Goal: Find contact information: Find contact information

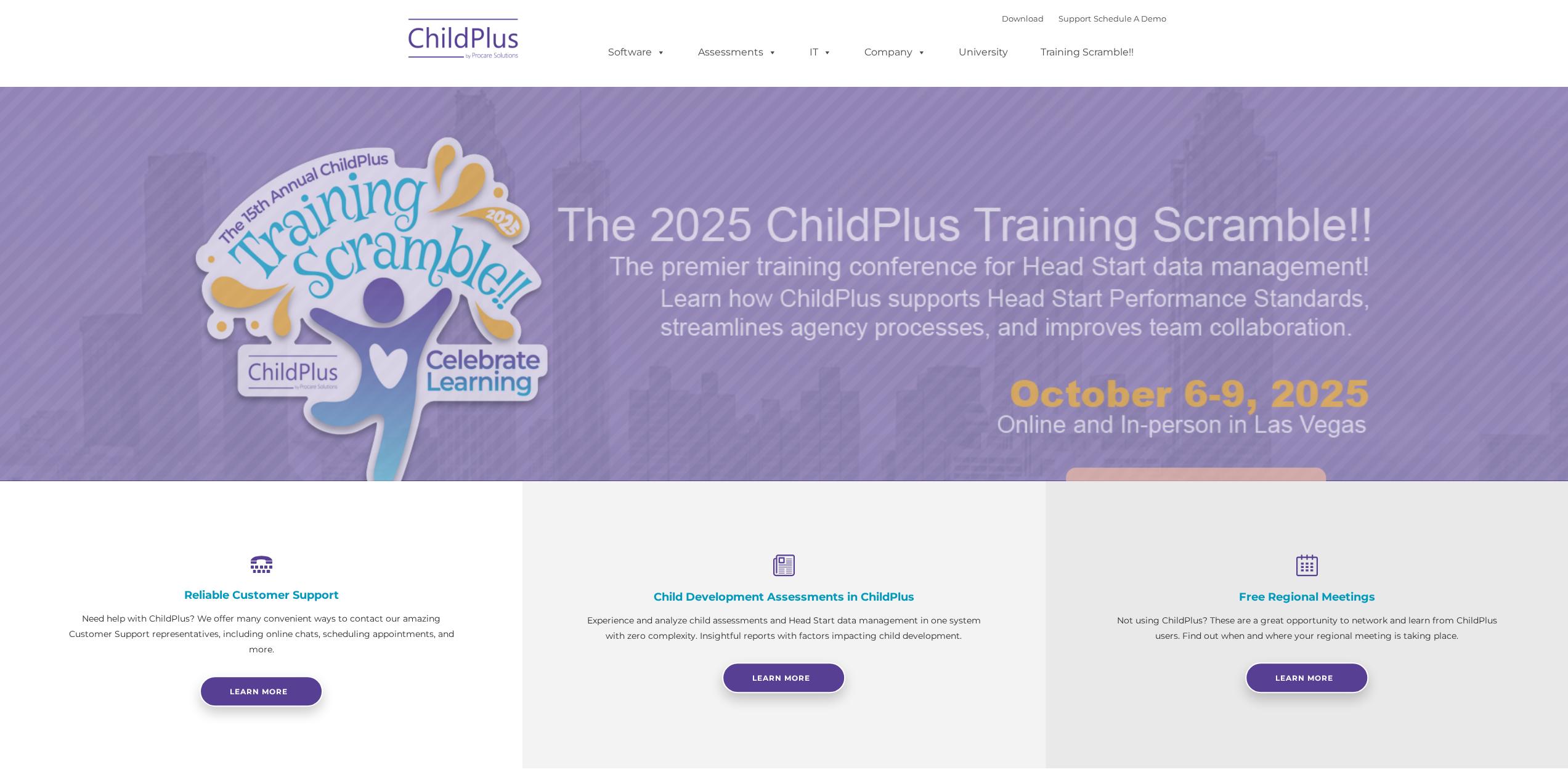
select select "MEDIUM"
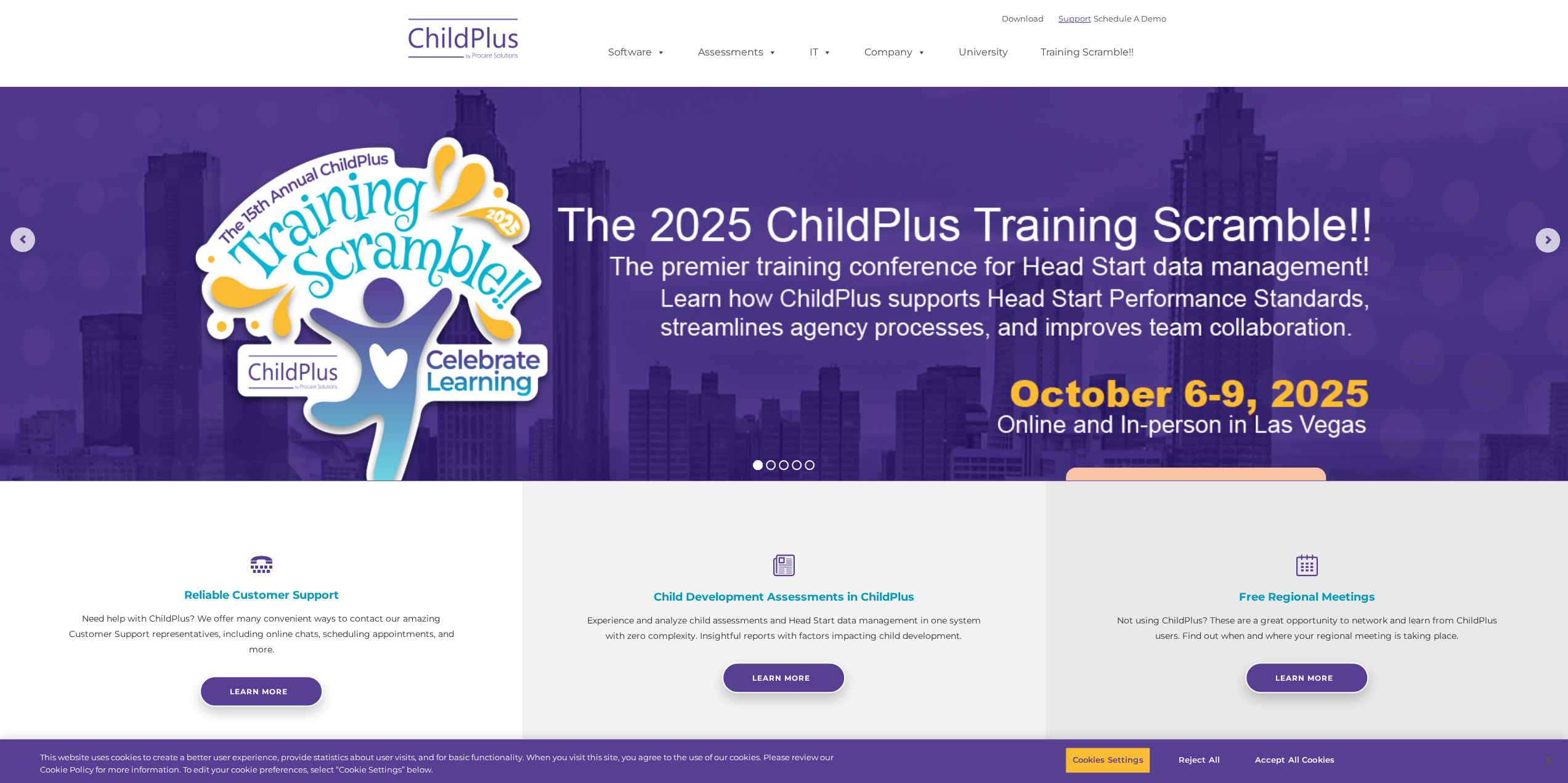
click at [1058, 21] on link "Support" at bounding box center [1074, 19] width 32 height 10
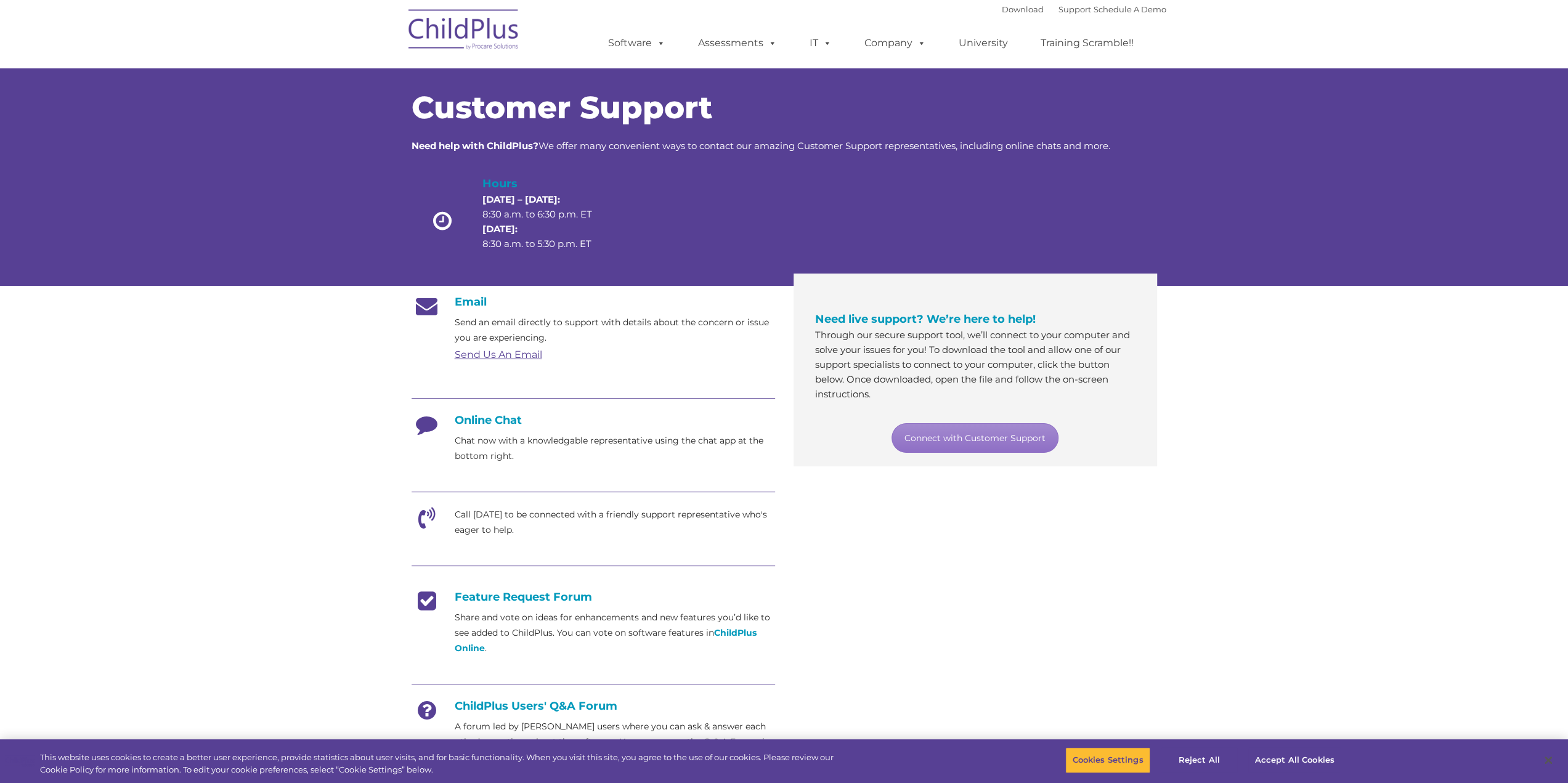
click at [490, 422] on h4 "Online Chat" at bounding box center [593, 420] width 363 height 14
click at [428, 421] on icon at bounding box center [426, 428] width 31 height 31
click at [470, 429] on div "Online Chat Chat now with a knowledgable representative using the chat app at t…" at bounding box center [593, 438] width 363 height 50
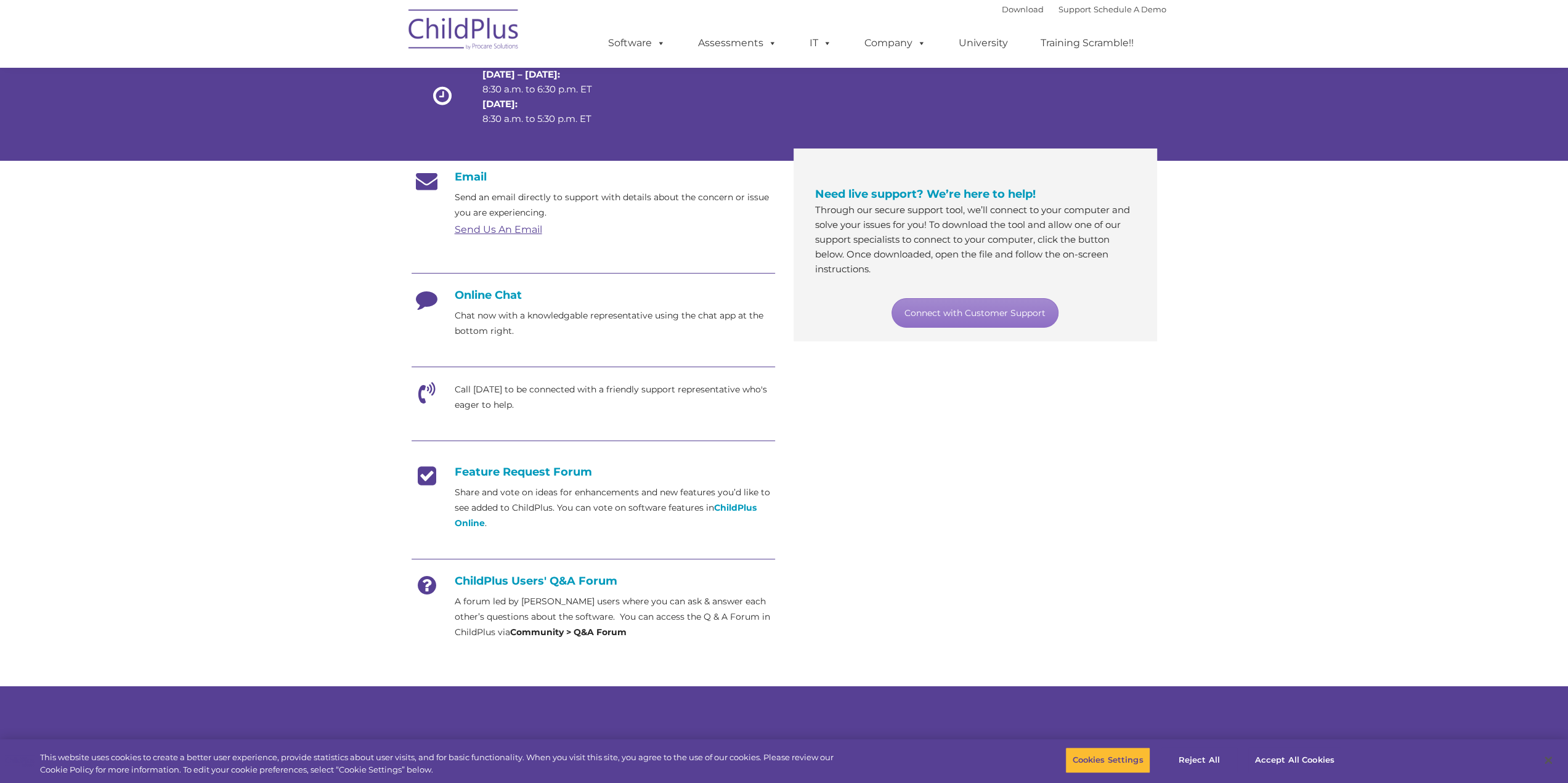
scroll to position [127, 0]
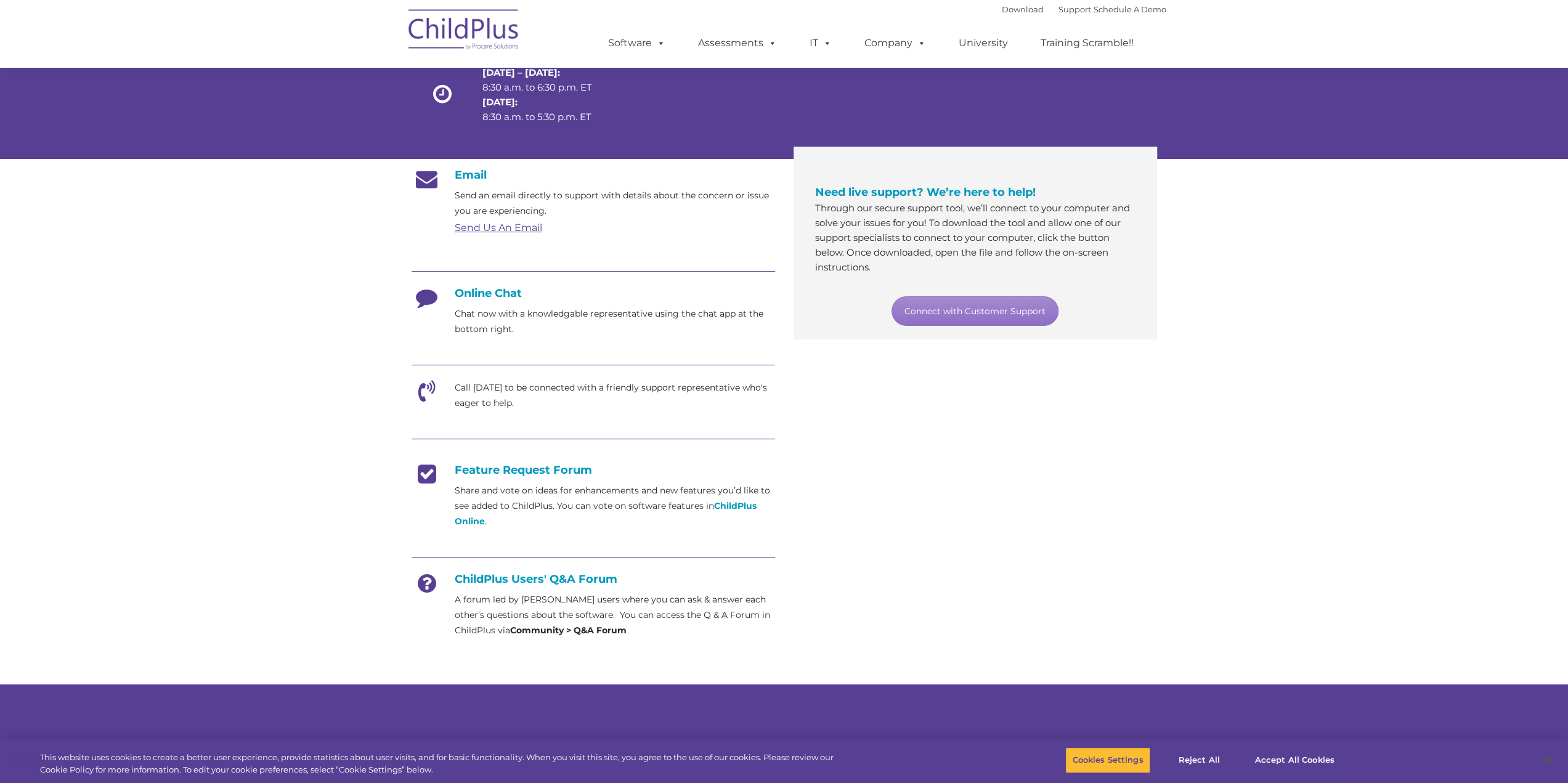
click at [426, 388] on icon at bounding box center [426, 395] width 31 height 31
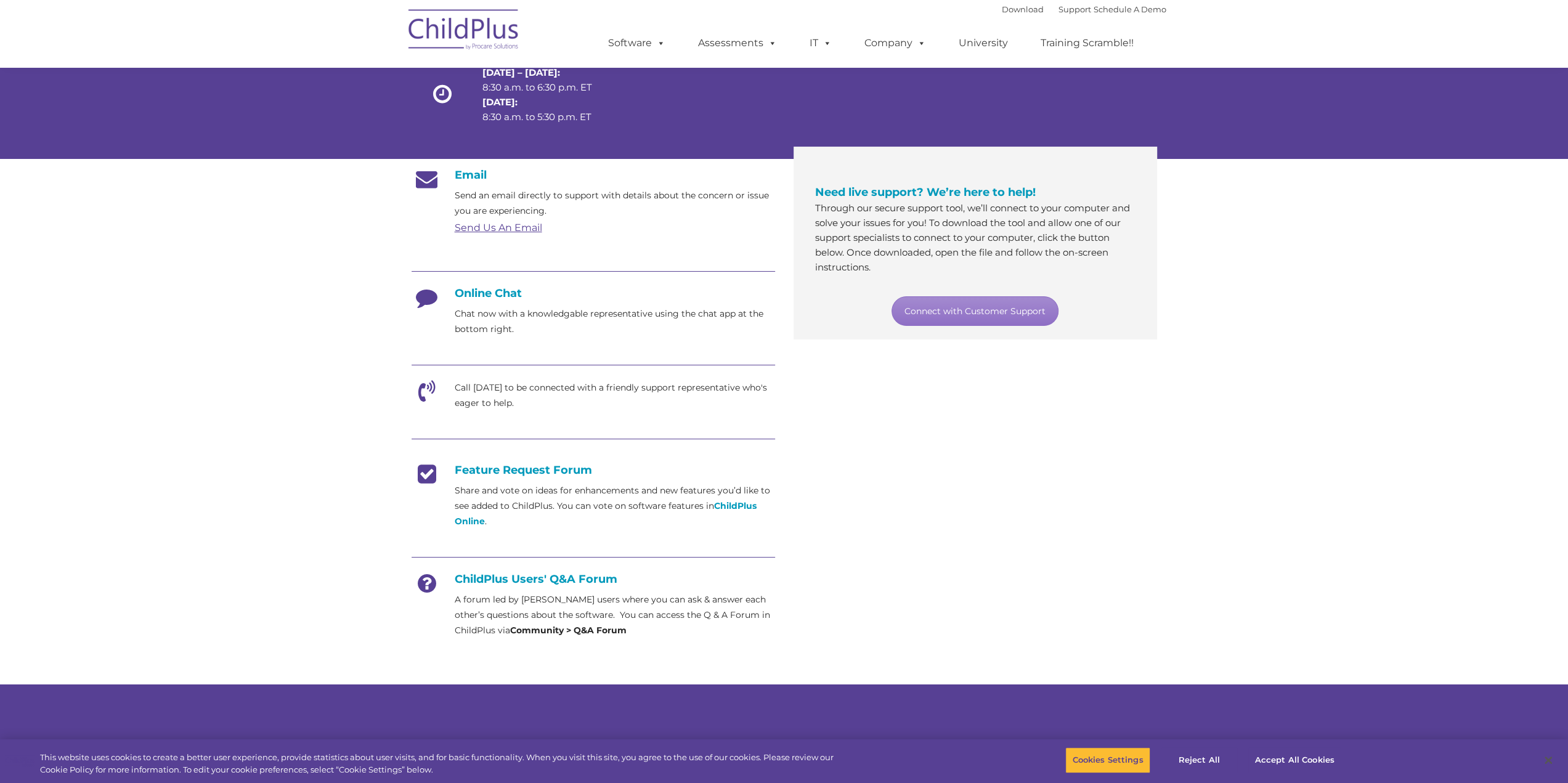
click at [428, 388] on icon at bounding box center [426, 395] width 31 height 31
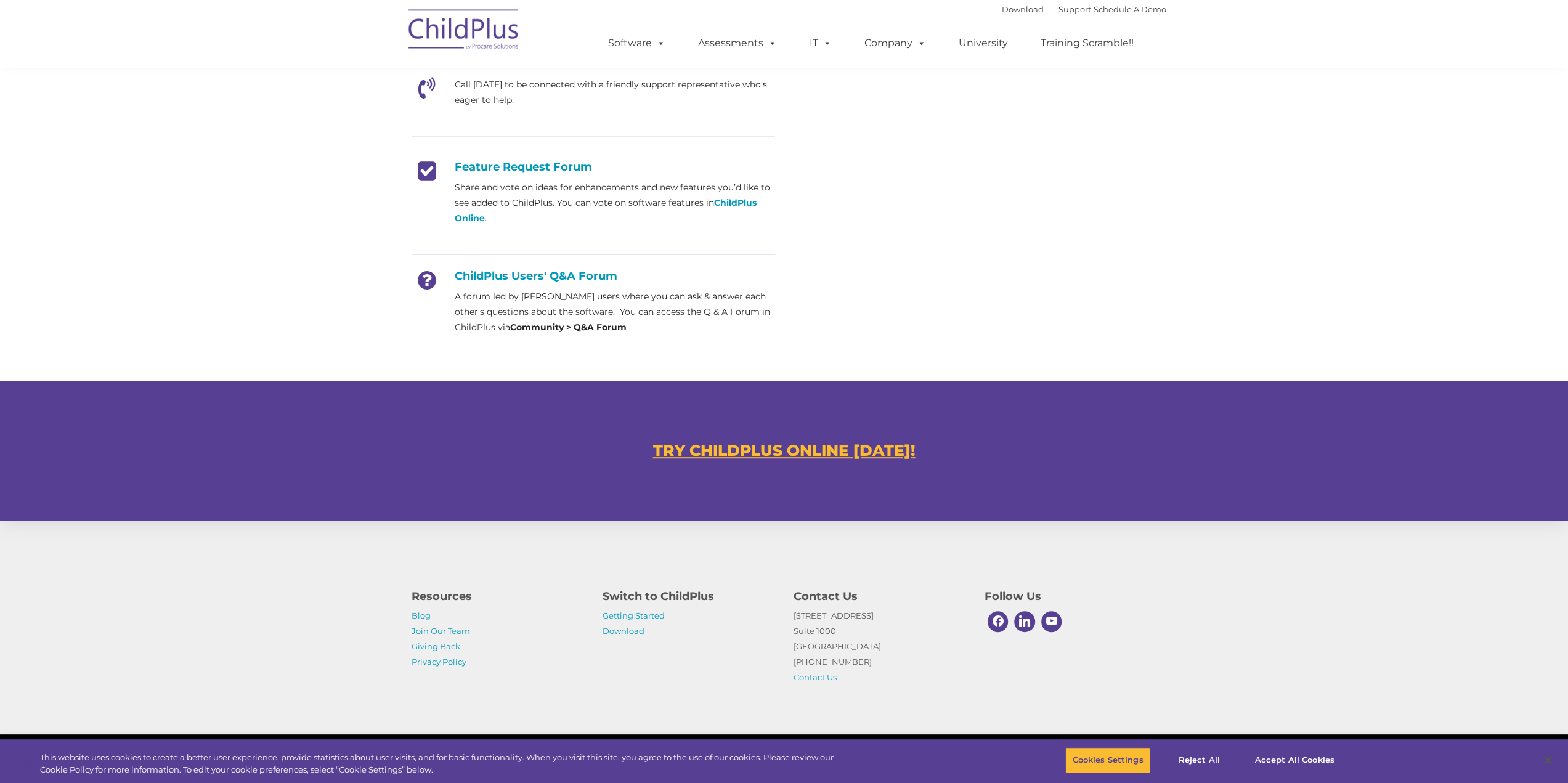
scroll to position [0, 0]
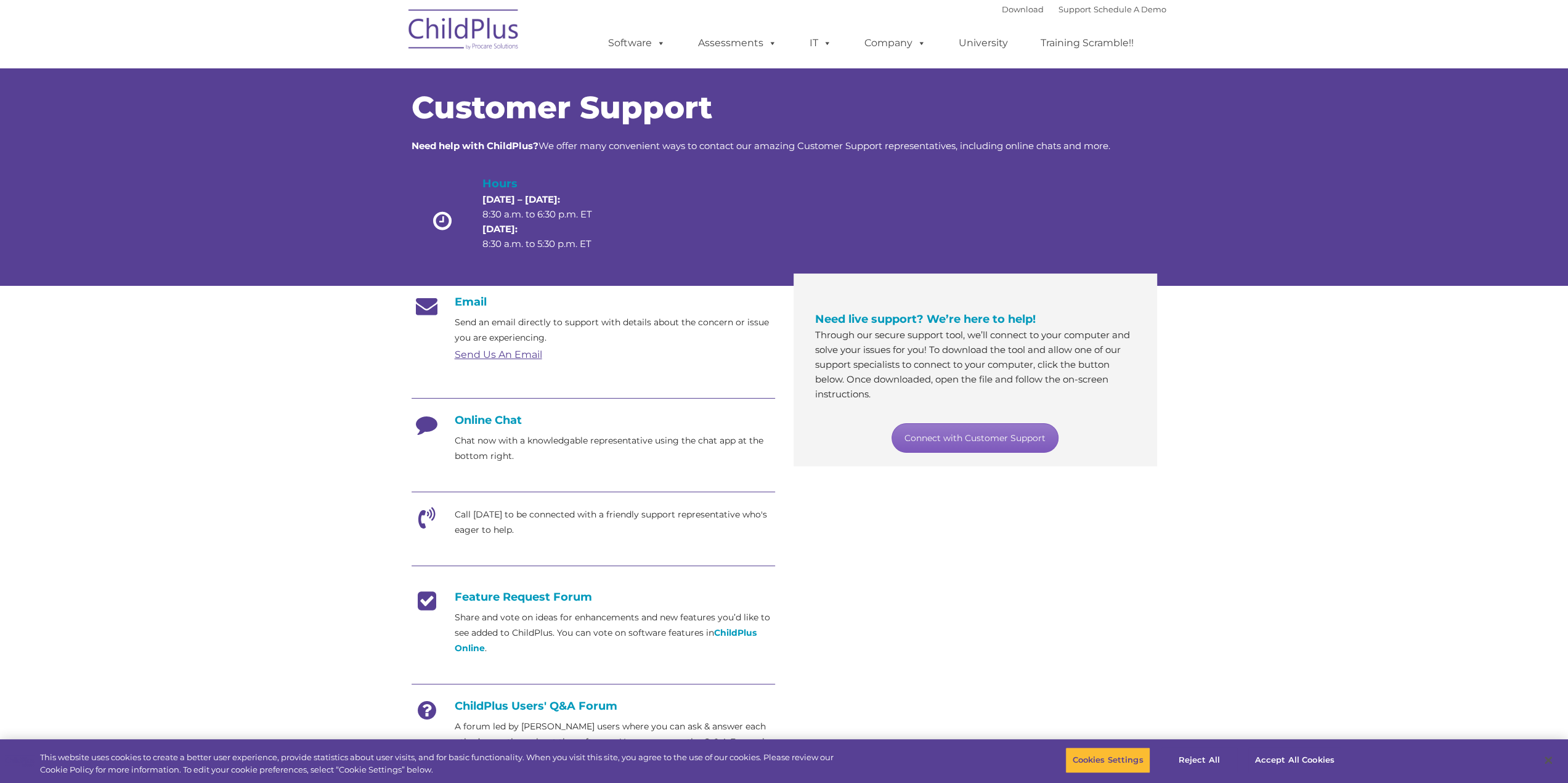
click at [980, 440] on link "Connect with Customer Support" at bounding box center [975, 438] width 167 height 29
click at [1169, 757] on button "Reject All" at bounding box center [1199, 761] width 77 height 26
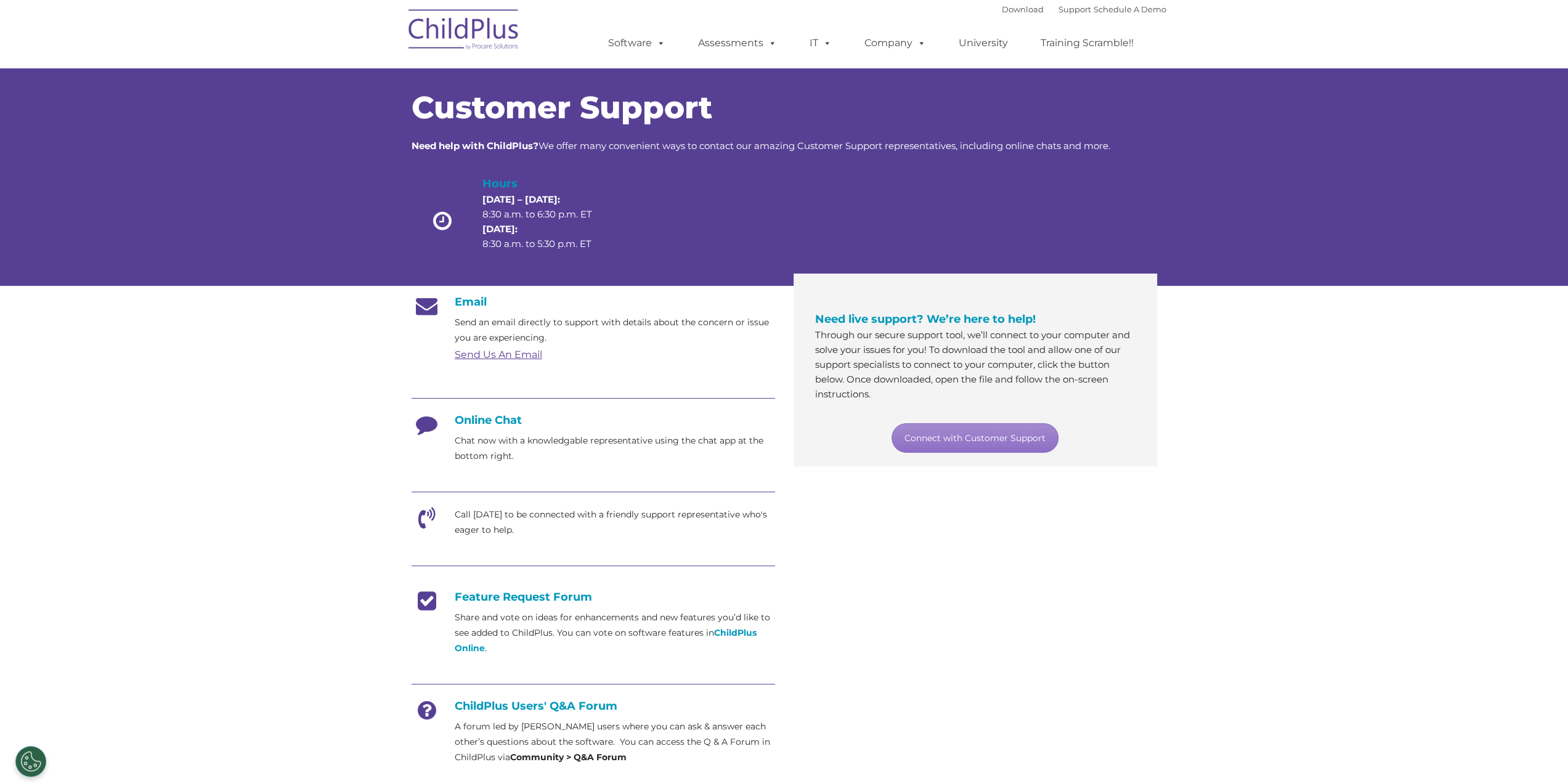
click at [1545, 759] on section "Customer Support Need help with ChildPlus? We offer many convenient ways to con…" at bounding box center [784, 475] width 1568 height 950
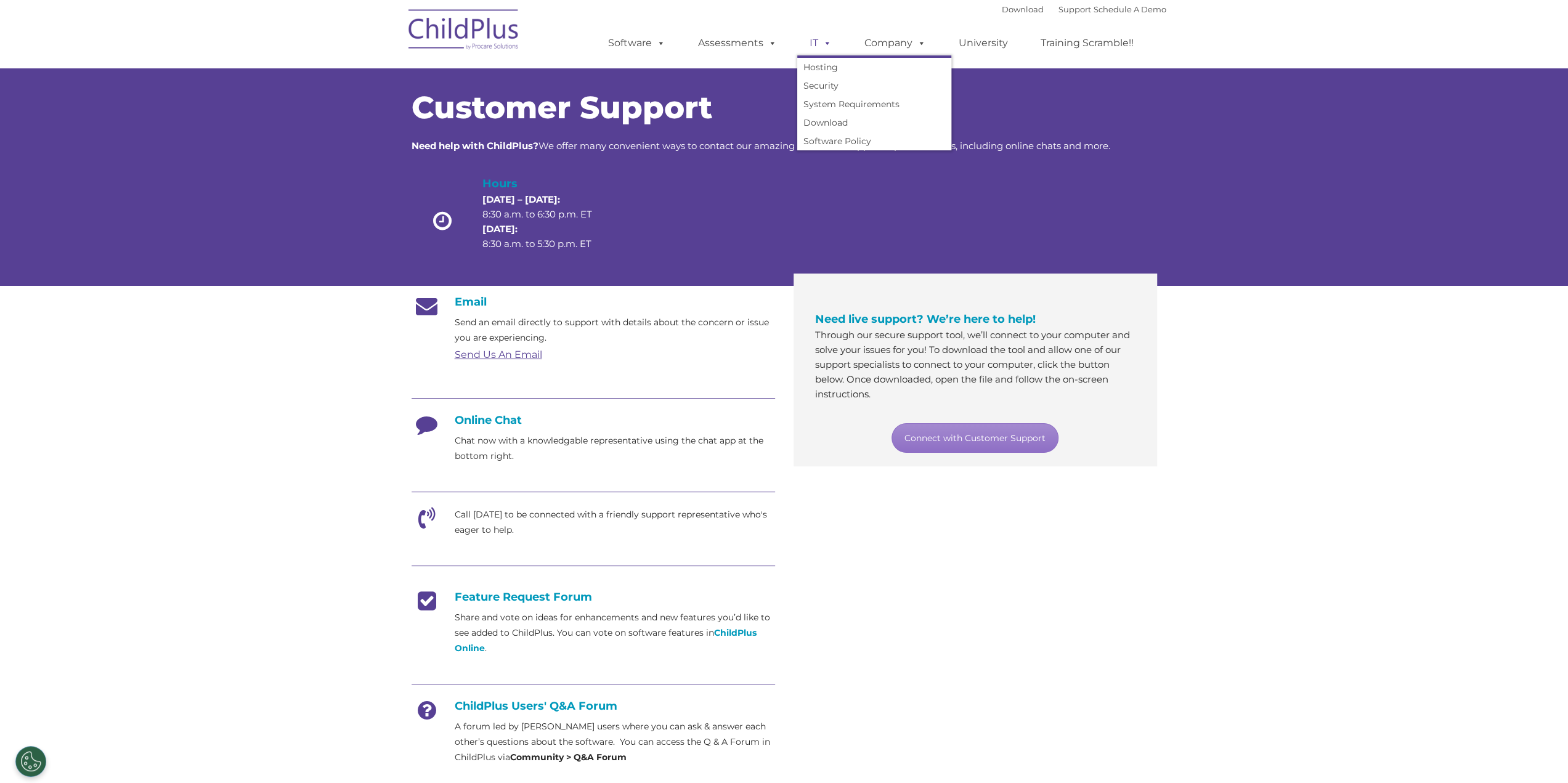
click at [811, 37] on link "IT" at bounding box center [820, 43] width 47 height 25
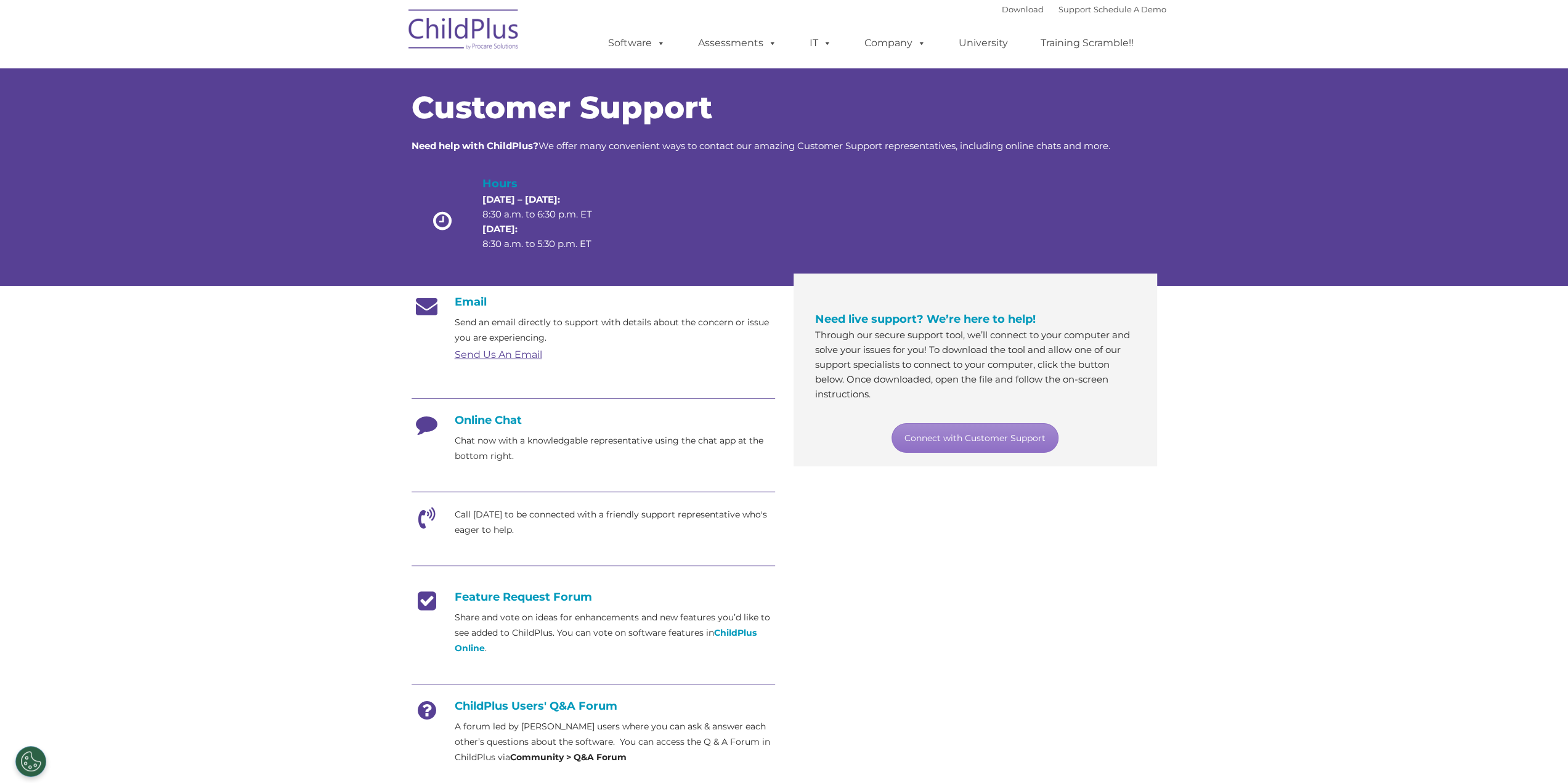
click at [816, 219] on div at bounding box center [846, 224] width 149 height 98
click at [421, 519] on icon at bounding box center [426, 522] width 31 height 31
click at [479, 521] on p "Call [DATE] to be connected with a friendly support representative who's eager …" at bounding box center [614, 522] width 320 height 31
drag, startPoint x: 488, startPoint y: 512, endPoint x: 705, endPoint y: 531, distance: 217.8
click at [705, 531] on p "Call [DATE] to be connected with a friendly support representative who's eager …" at bounding box center [614, 522] width 320 height 31
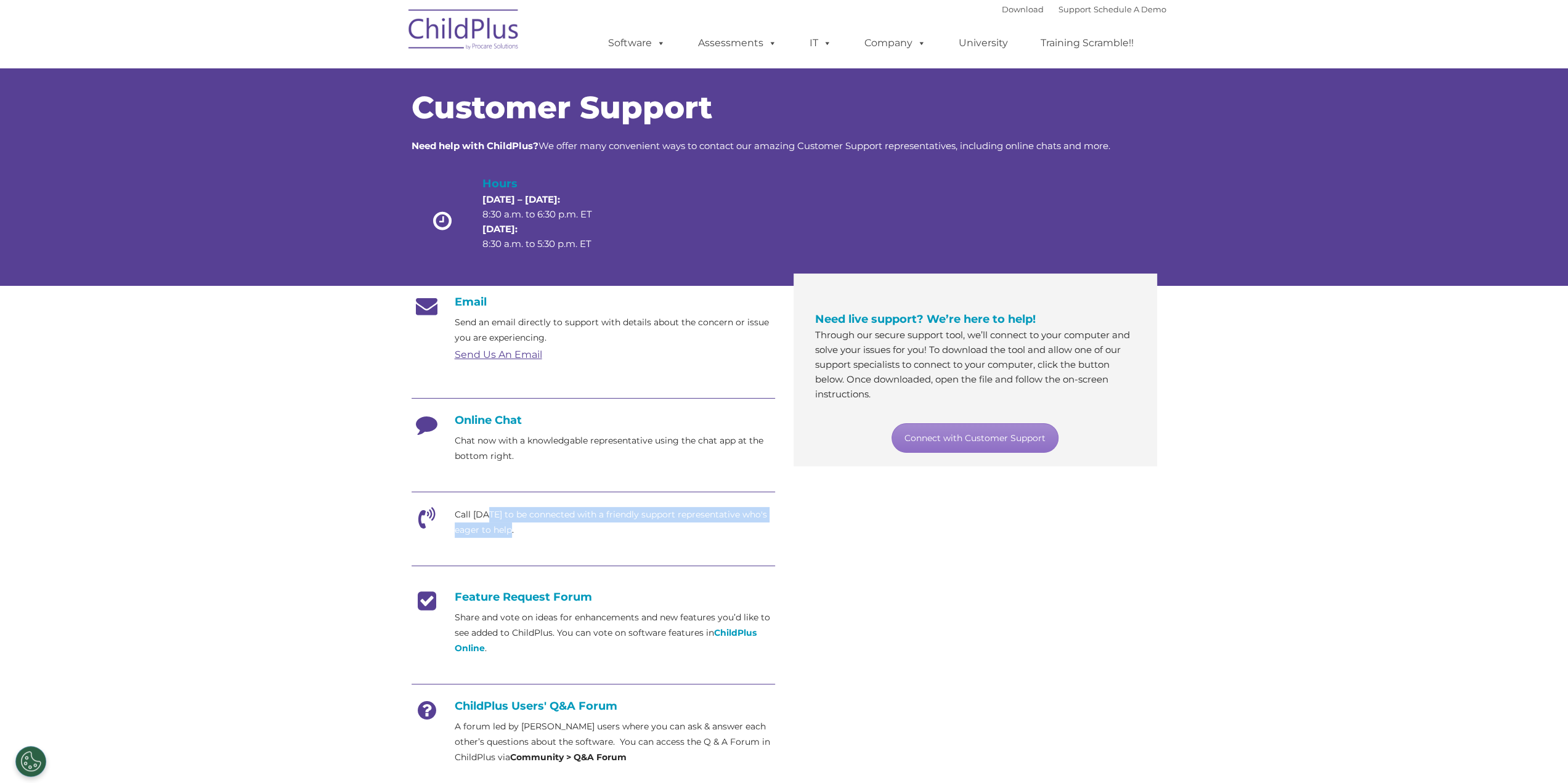
click at [705, 531] on p "Call [DATE] to be connected with a friendly support representative who's eager …" at bounding box center [614, 522] width 320 height 31
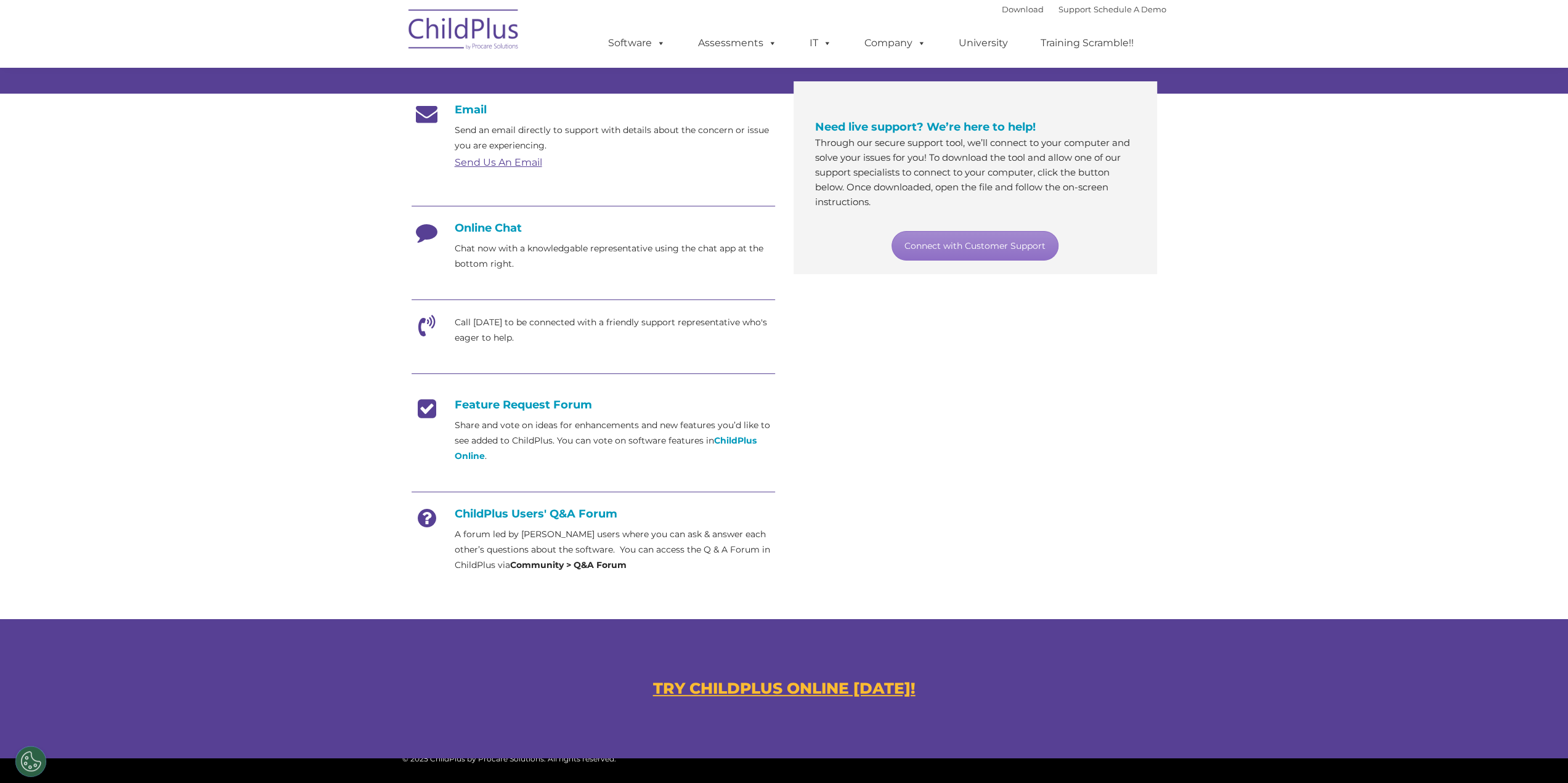
scroll to position [430, 0]
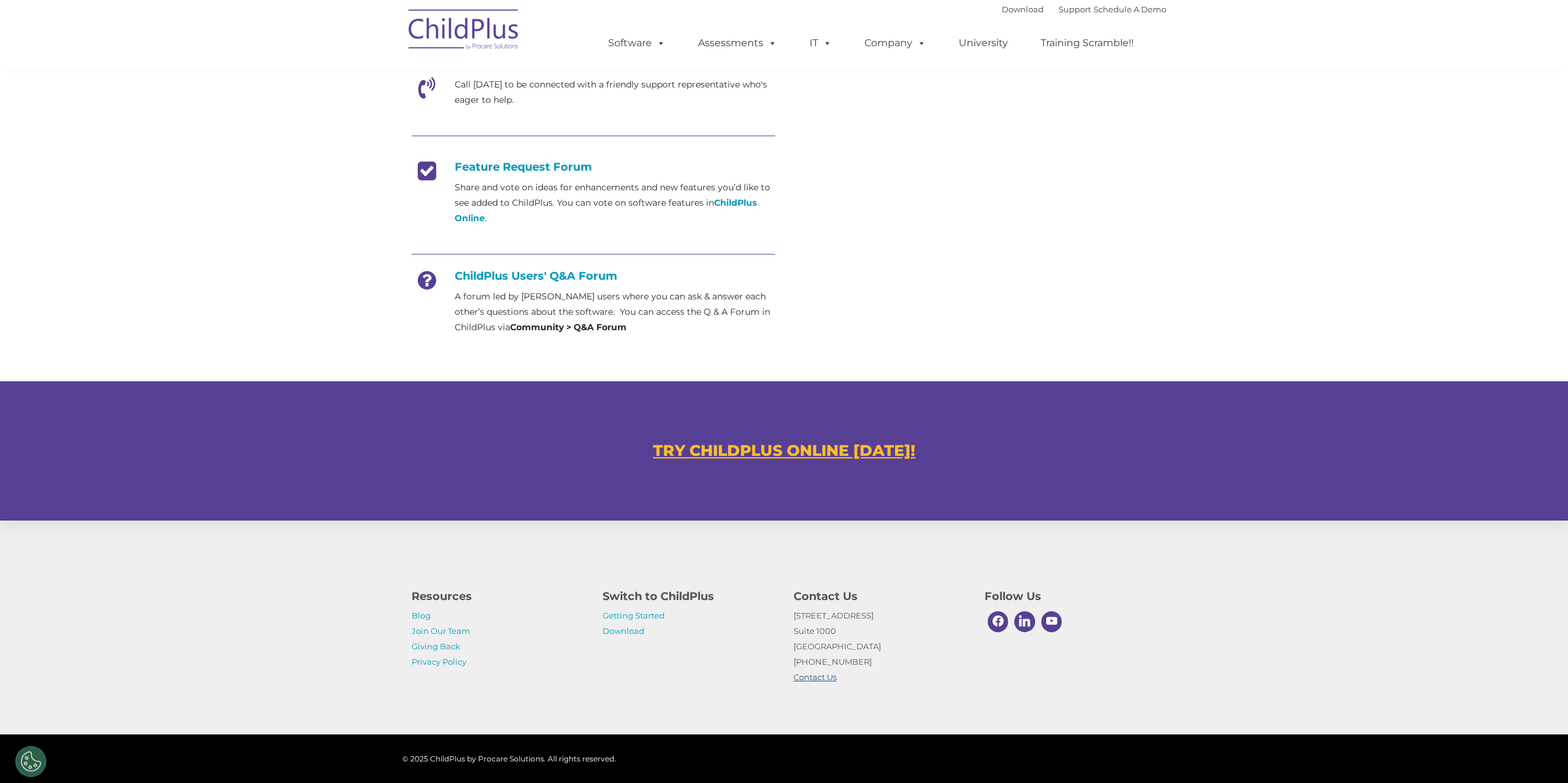
click at [803, 678] on link "Contact Us" at bounding box center [815, 677] width 43 height 10
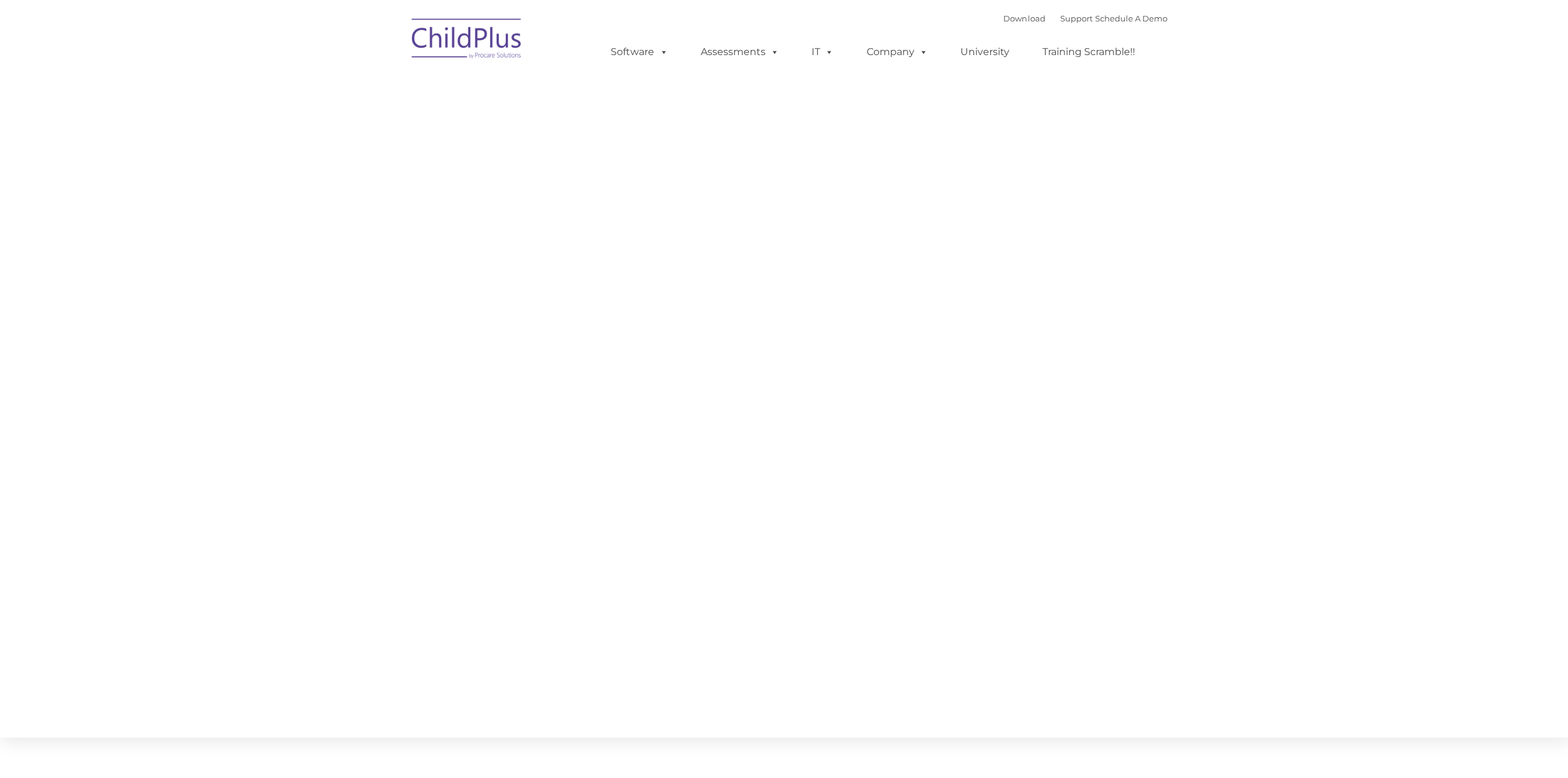
type input ""
select select "MEDIUM"
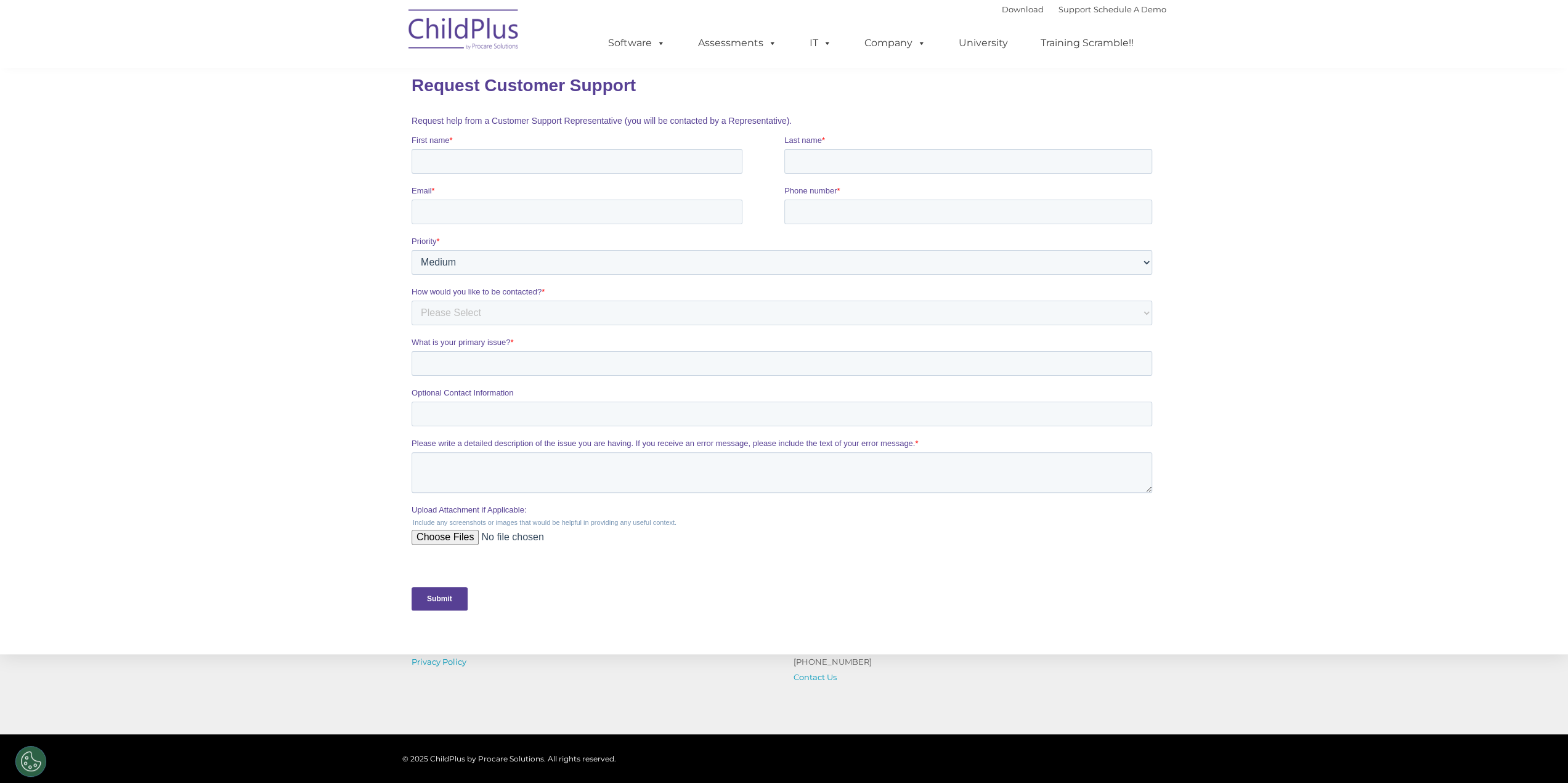
scroll to position [284, 0]
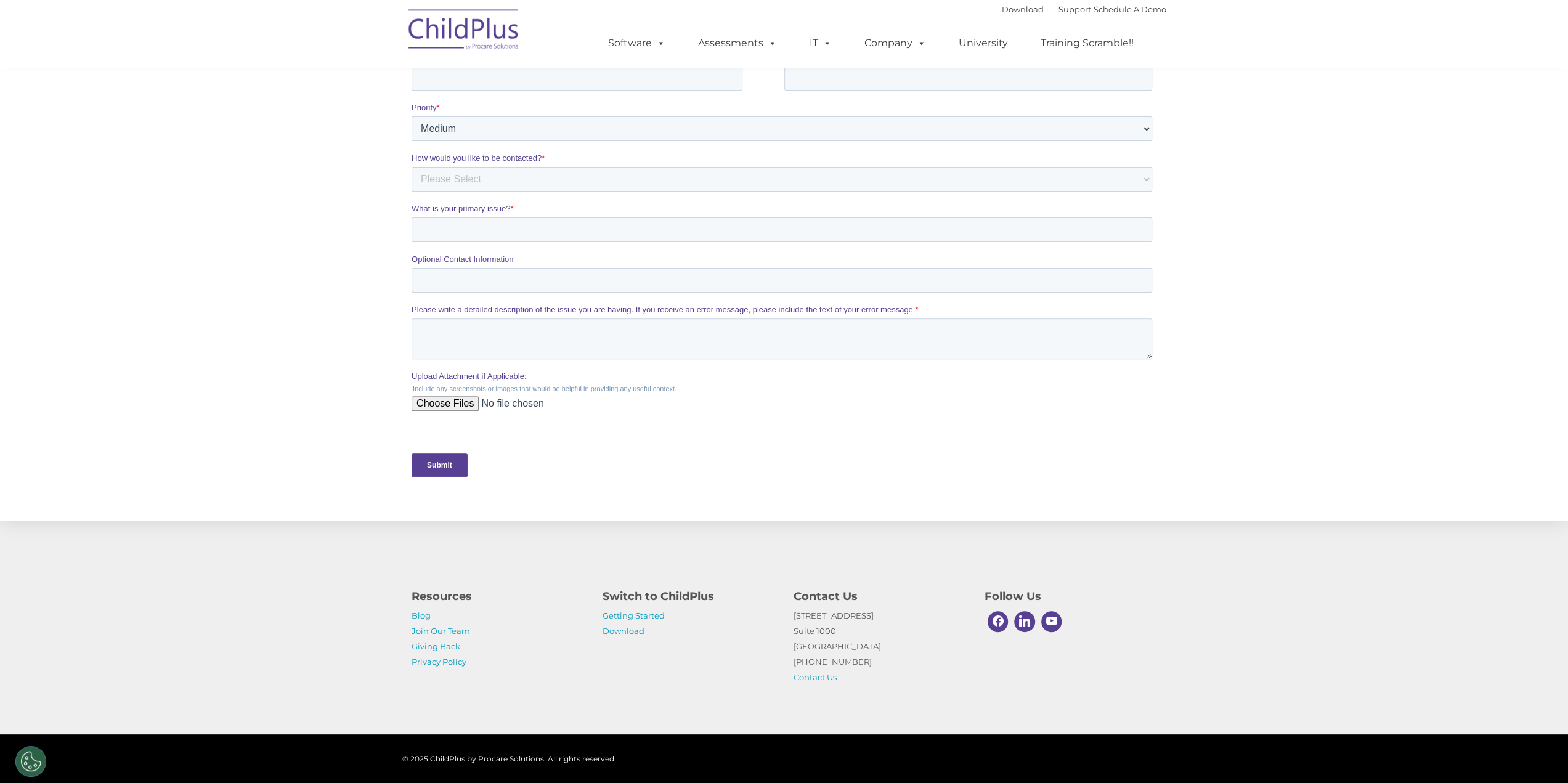
click at [1406, 63] on nav "Download Support | Schedule A Demo  MENU MENU Software ChildPlus: The original…" at bounding box center [784, 34] width 1568 height 68
